Goal: Task Accomplishment & Management: Use online tool/utility

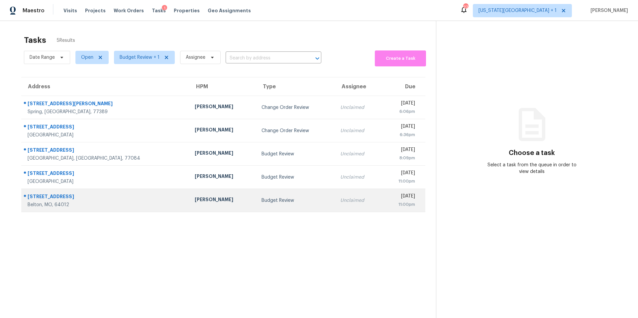
click at [195, 200] on div "[PERSON_NAME]" at bounding box center [223, 200] width 56 height 8
